Goal: Navigation & Orientation: Find specific page/section

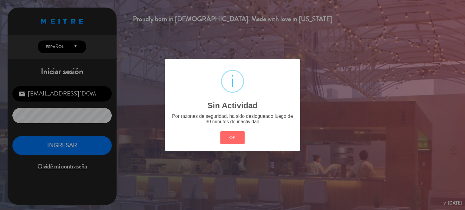
click at [218, 144] on div "? ! i Sin Actividad × Por razones de seguridad, ha sido deslogueado luego de 30…" at bounding box center [233, 104] width 136 height 91
click at [227, 139] on button "OK" at bounding box center [232, 137] width 25 height 13
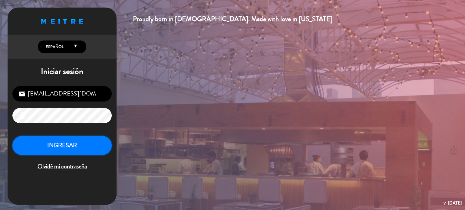
click at [81, 142] on button "INGRESAR" at bounding box center [61, 145] width 99 height 19
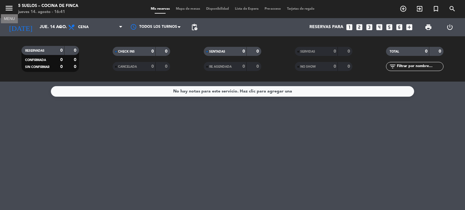
click at [9, 9] on icon "menu" at bounding box center [9, 8] width 9 height 9
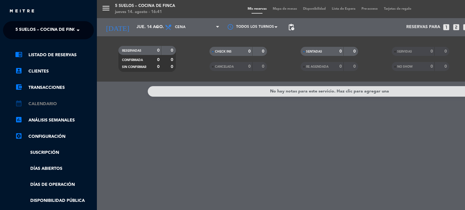
click at [50, 104] on link "calendar_month Calendario" at bounding box center [54, 103] width 79 height 7
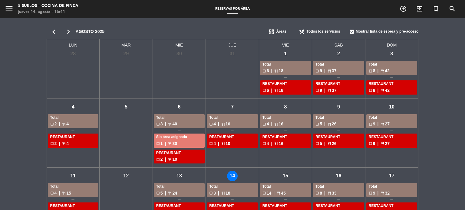
click at [280, 32] on span "Áreas" at bounding box center [281, 32] width 10 height 6
click at [280, 50] on span "Menus" at bounding box center [281, 51] width 11 height 6
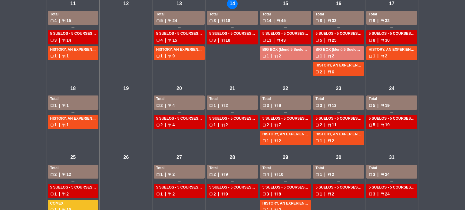
scroll to position [218, 0]
